Goal: Task Accomplishment & Management: Use online tool/utility

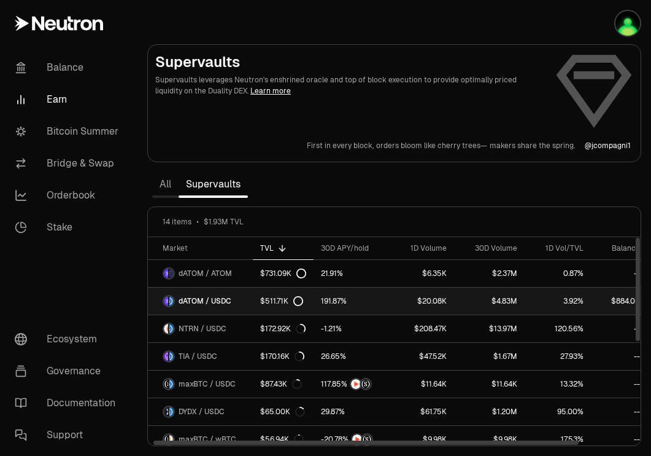
click at [218, 294] on link "dATOM / USDC" at bounding box center [200, 300] width 105 height 27
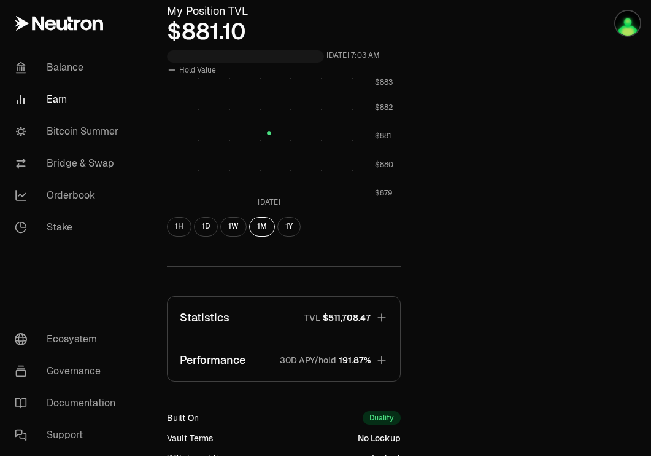
scroll to position [510, 0]
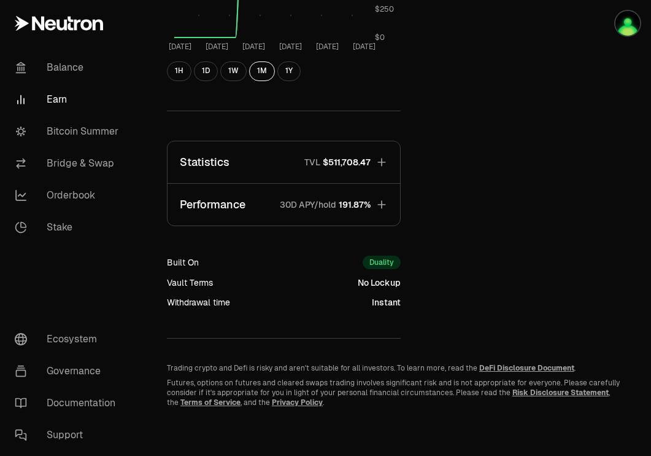
click at [380, 168] on button "Statistics TVL $511,708.47" at bounding box center [284, 162] width 233 height 42
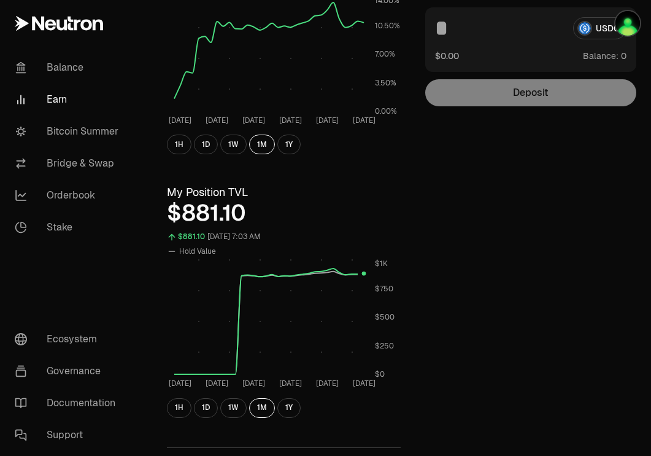
scroll to position [0, 0]
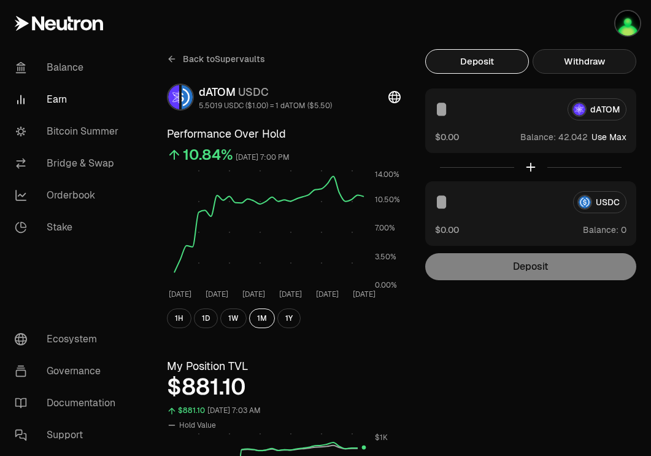
click at [581, 58] on button "Withdraw" at bounding box center [585, 61] width 104 height 25
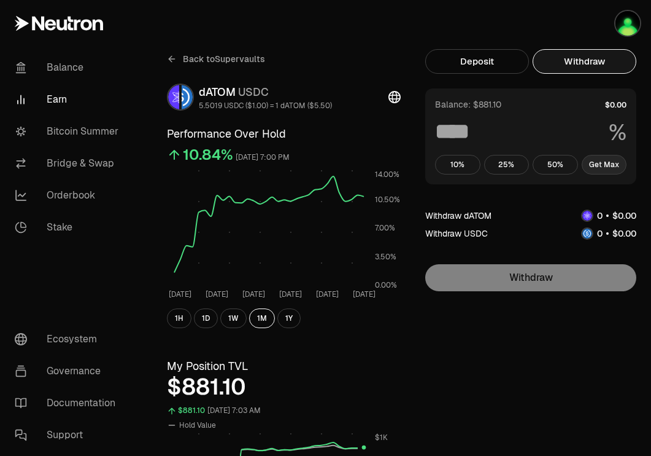
click at [613, 158] on button "Get Max" at bounding box center [604, 165] width 45 height 20
type input "***"
